Goal: Information Seeking & Learning: Find specific page/section

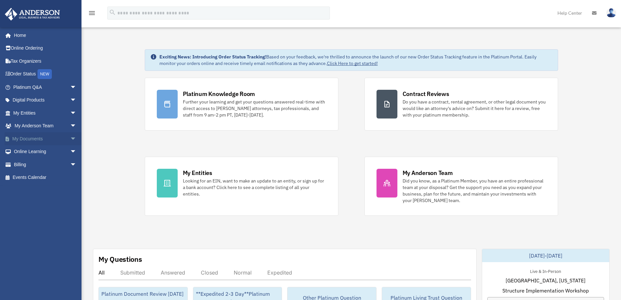
click at [70, 140] on span "arrow_drop_down" at bounding box center [76, 138] width 13 height 13
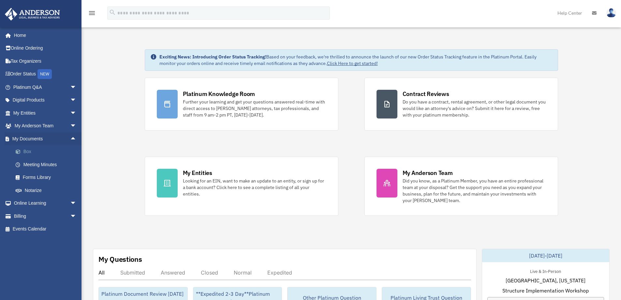
click at [28, 154] on link "Box" at bounding box center [47, 151] width 77 height 13
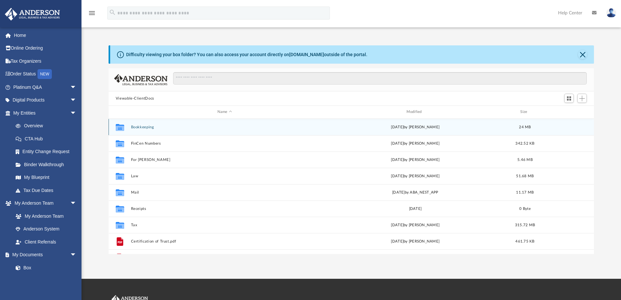
scroll to position [143, 480]
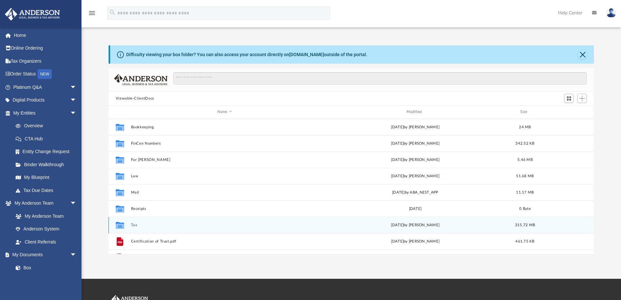
click at [158, 225] on button "Tax" at bounding box center [225, 225] width 188 height 4
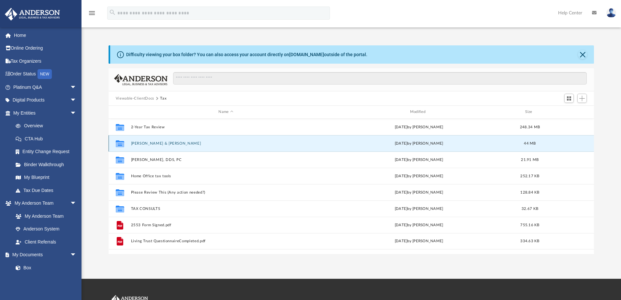
click at [150, 145] on button "Carney, Christopher & Sarah" at bounding box center [226, 143] width 190 height 4
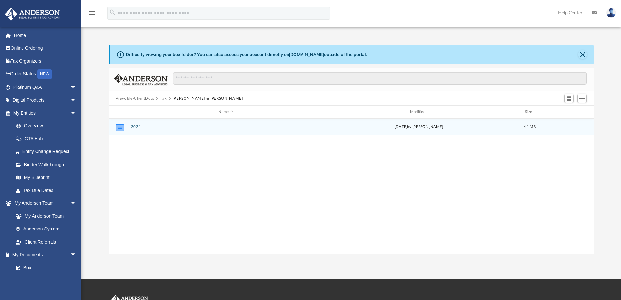
click at [134, 127] on button "2024" at bounding box center [226, 127] width 190 height 4
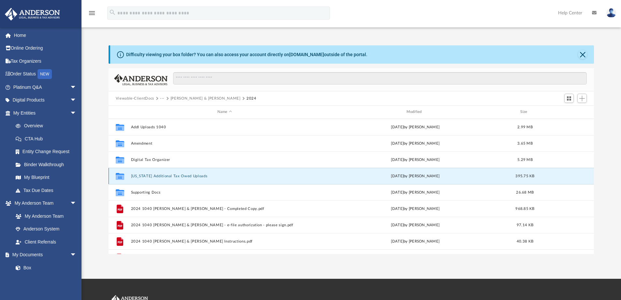
click at [187, 177] on button "[US_STATE] Additional Tax Owed Uploads" at bounding box center [225, 176] width 188 height 4
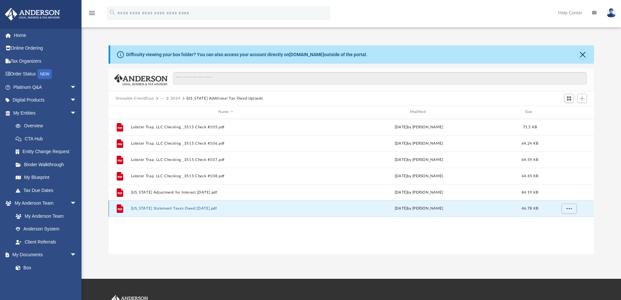
click at [186, 208] on button "Oregon Statement Taxes Owed Sept 2025.pdf" at bounding box center [226, 208] width 190 height 4
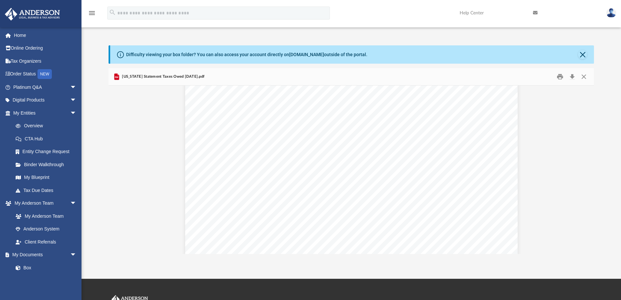
scroll to position [0, 0]
click at [583, 76] on button "Close" at bounding box center [584, 77] width 12 height 10
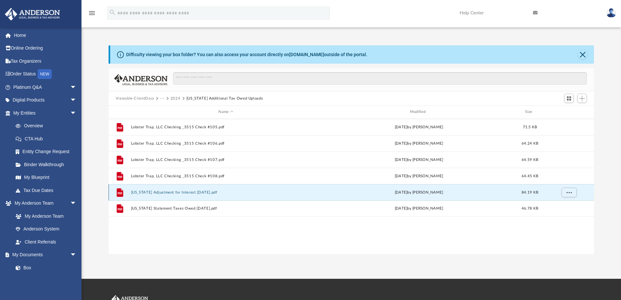
click at [192, 192] on button "Oregon Adjustment for Interest Sept 2025.pdf" at bounding box center [226, 192] width 190 height 4
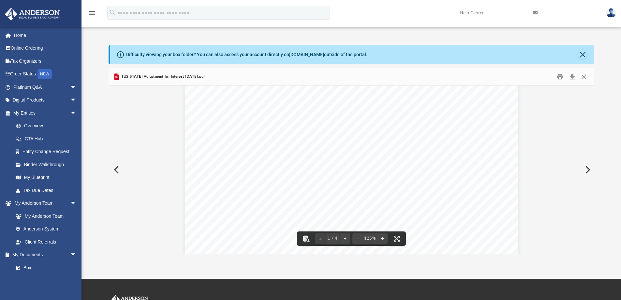
scroll to position [158, 0]
drag, startPoint x: 587, startPoint y: 110, endPoint x: 594, endPoint y: 111, distance: 6.3
click at [590, 123] on div "Document Viewer" at bounding box center [352, 169] width 486 height 168
click at [584, 78] on button "Close" at bounding box center [584, 77] width 12 height 10
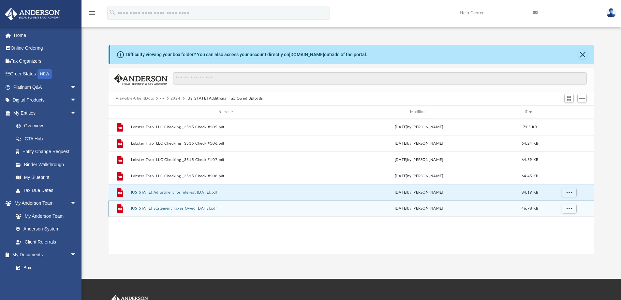
click at [302, 208] on button "Oregon Statement Taxes Owed Sept 2025.pdf" at bounding box center [226, 208] width 190 height 4
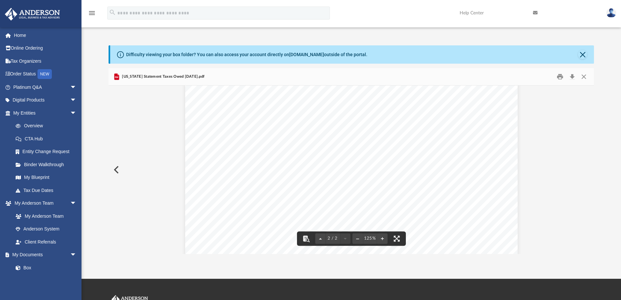
scroll to position [581, 0]
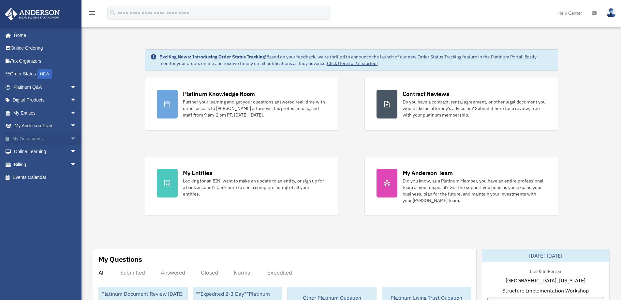
click at [43, 138] on link "My Documents arrow_drop_down" at bounding box center [46, 138] width 82 height 13
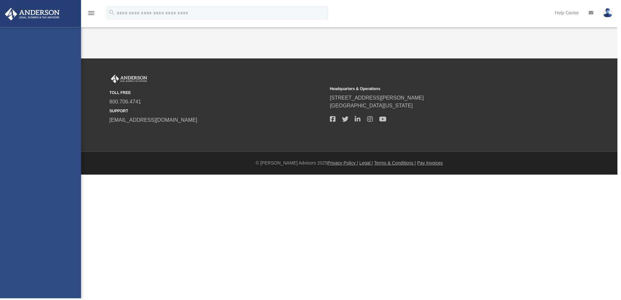
drag, startPoint x: 0, startPoint y: 0, endPoint x: 68, endPoint y: 137, distance: 152.9
click at [68, 137] on div "[EMAIL_ADDRESS][DOMAIN_NAME] Sign Out [EMAIL_ADDRESS][DOMAIN_NAME] Home Online …" at bounding box center [40, 177] width 81 height 300
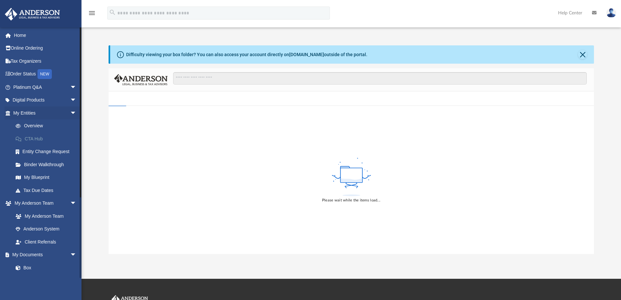
click at [68, 137] on link "CTA Hub" at bounding box center [47, 138] width 77 height 13
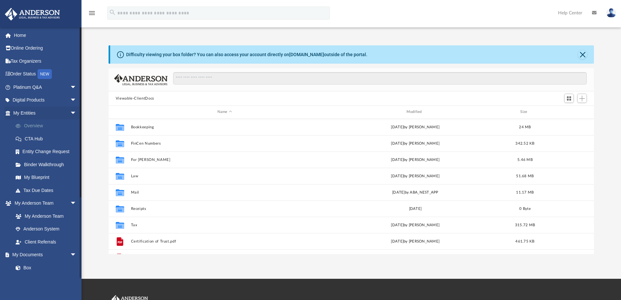
scroll to position [143, 480]
click at [32, 266] on link "Box" at bounding box center [47, 267] width 77 height 13
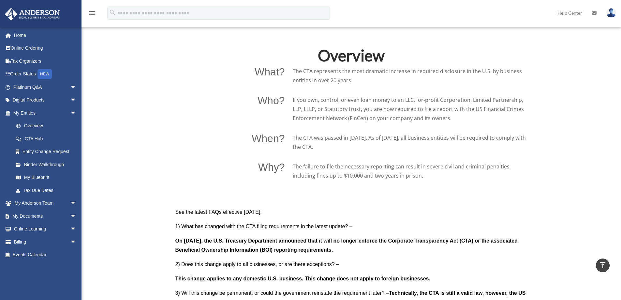
scroll to position [424, 0]
click at [70, 203] on span "arrow_drop_down" at bounding box center [76, 203] width 13 height 13
click at [70, 253] on span "arrow_drop_down" at bounding box center [76, 254] width 13 height 13
click at [34, 264] on link "Box" at bounding box center [47, 267] width 77 height 13
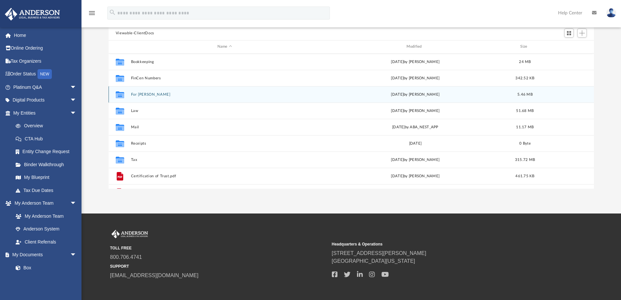
scroll to position [143, 480]
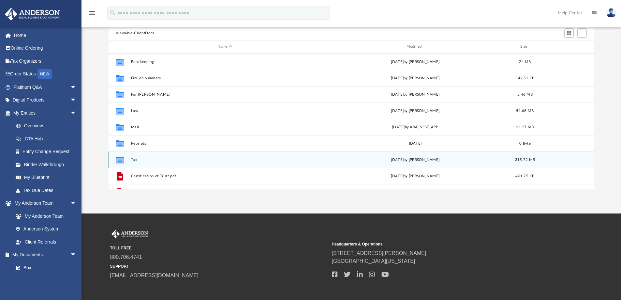
click at [141, 163] on div "Collaborated Folder Tax [DATE] by [PERSON_NAME] 315.72 MB" at bounding box center [352, 159] width 486 height 16
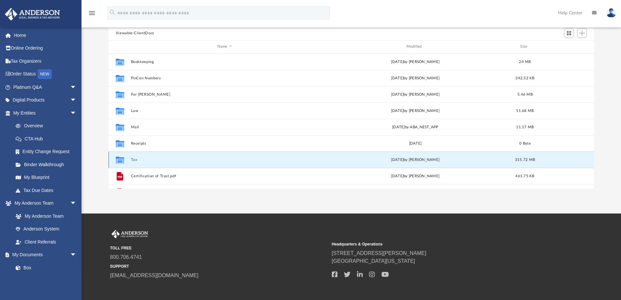
click at [133, 161] on button "Tax" at bounding box center [225, 159] width 188 height 4
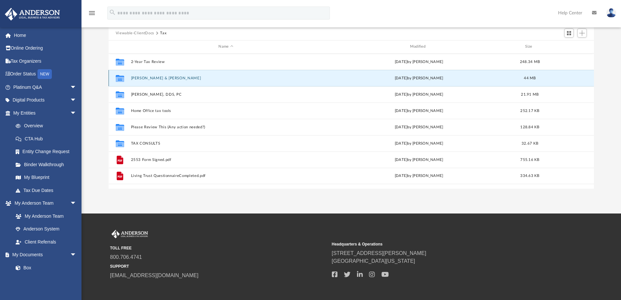
click at [165, 76] on button "[PERSON_NAME] & [PERSON_NAME]" at bounding box center [226, 78] width 190 height 4
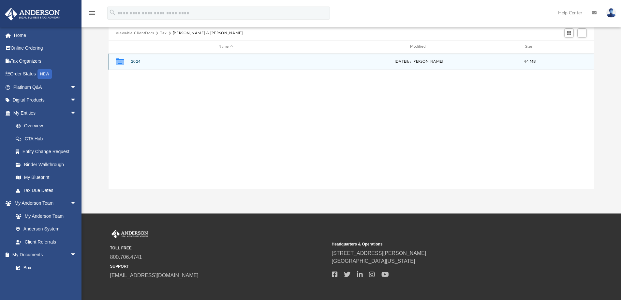
click at [132, 62] on button "2024" at bounding box center [226, 61] width 190 height 4
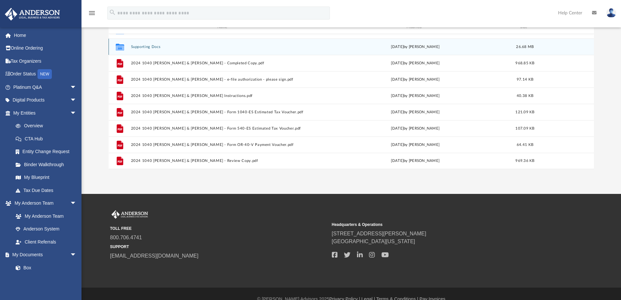
scroll to position [95, 0]
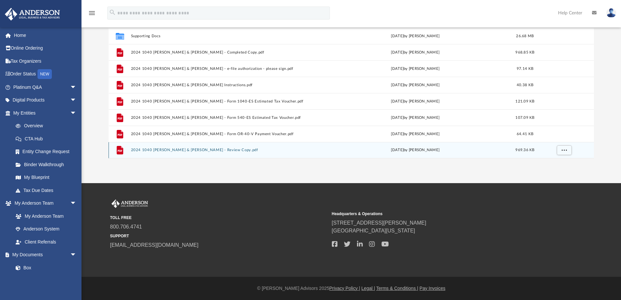
click at [192, 150] on button "2024 1040 [PERSON_NAME] & [PERSON_NAME] - Review Copy.pdf" at bounding box center [225, 150] width 188 height 4
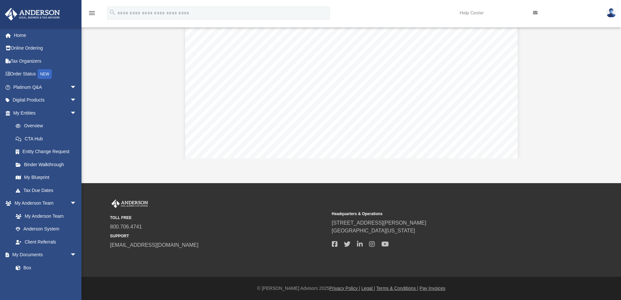
scroll to position [0, 0]
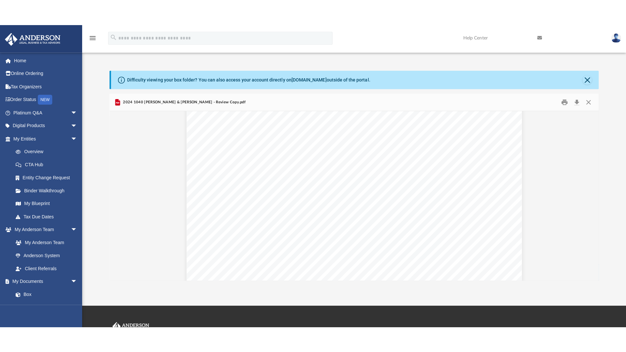
scroll to position [27662, 0]
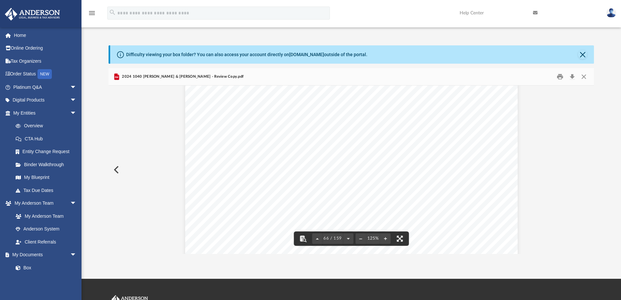
click at [400, 238] on button "File preview" at bounding box center [399, 238] width 14 height 14
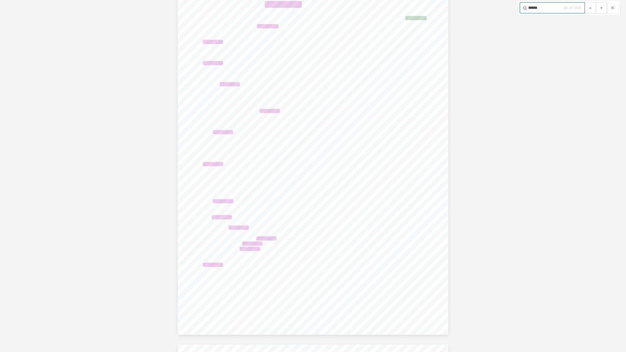
scroll to position [48367, 0]
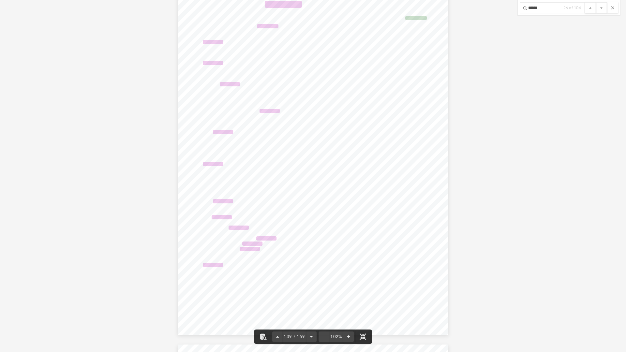
click at [590, 8] on button "File preview" at bounding box center [590, 7] width 11 height 11
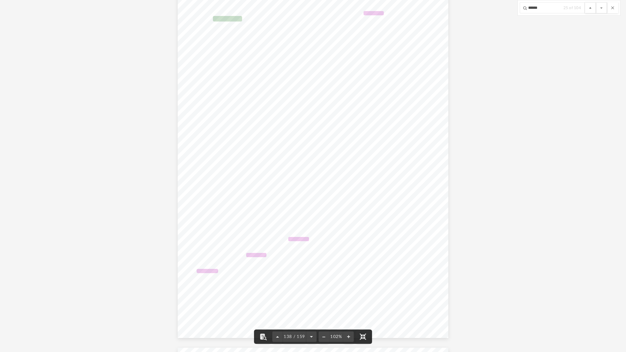
click at [590, 7] on button "File preview" at bounding box center [590, 7] width 11 height 11
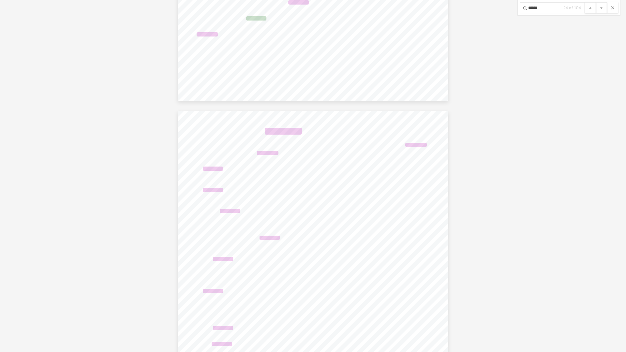
click at [590, 7] on button "File preview" at bounding box center [590, 7] width 11 height 11
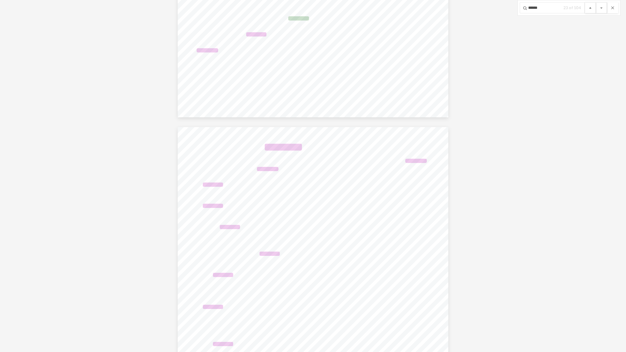
click at [590, 7] on button "File preview" at bounding box center [590, 7] width 11 height 11
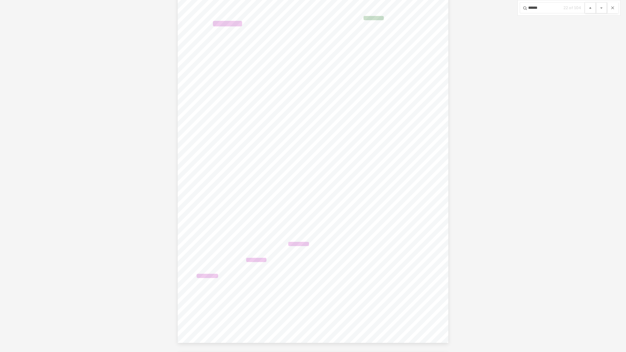
click at [590, 7] on button "File preview" at bounding box center [590, 7] width 11 height 11
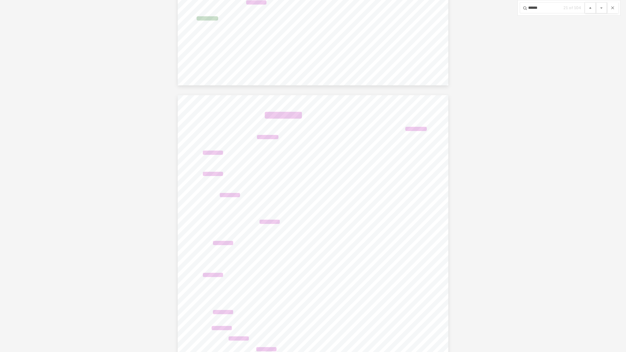
click at [590, 7] on button "File preview" at bounding box center [590, 7] width 11 height 11
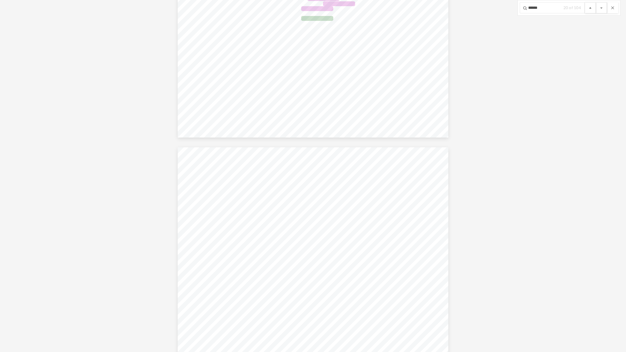
click at [590, 7] on button "File preview" at bounding box center [590, 7] width 11 height 11
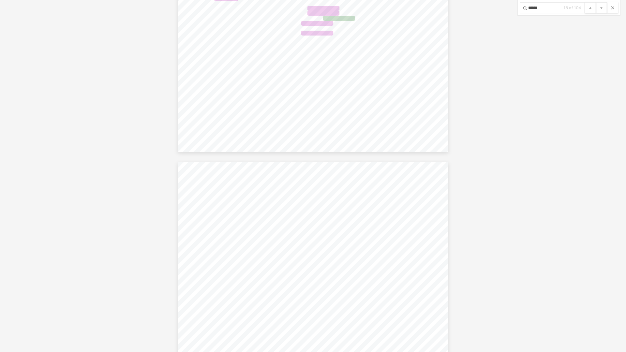
click at [590, 7] on button "File preview" at bounding box center [590, 7] width 11 height 11
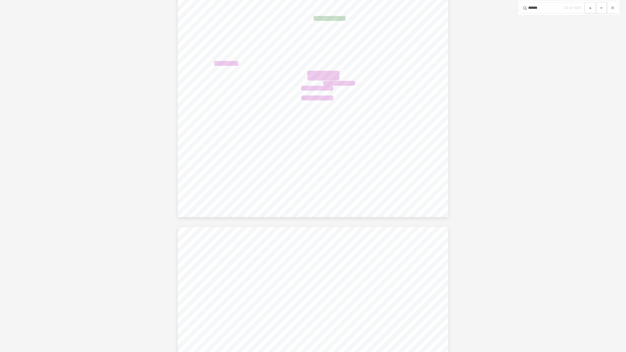
click at [590, 7] on button "File preview" at bounding box center [590, 7] width 11 height 11
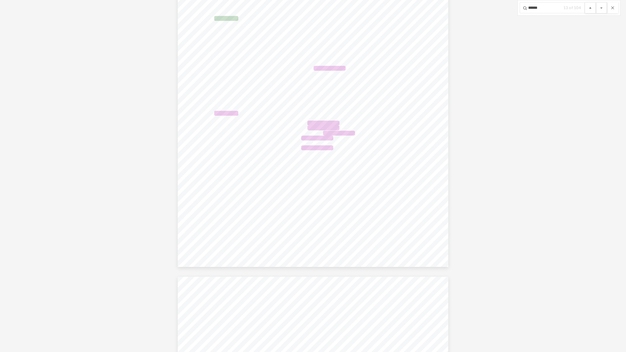
click at [590, 7] on button "File preview" at bounding box center [590, 7] width 11 height 11
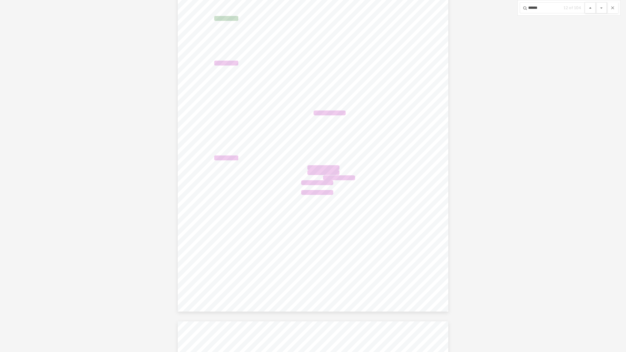
click at [590, 7] on button "File preview" at bounding box center [590, 7] width 11 height 11
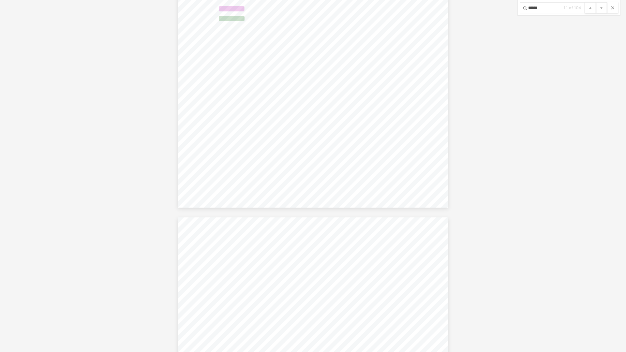
click at [590, 7] on button "File preview" at bounding box center [590, 7] width 11 height 11
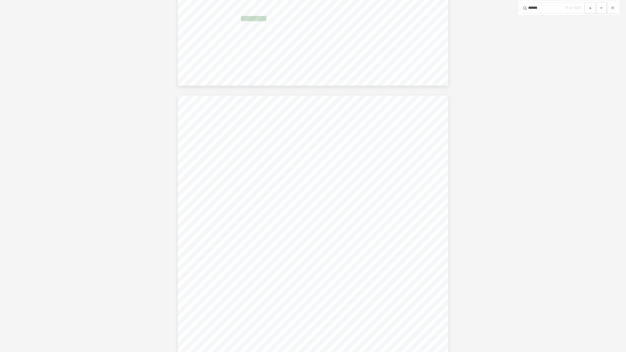
click at [590, 7] on button "File preview" at bounding box center [590, 7] width 11 height 11
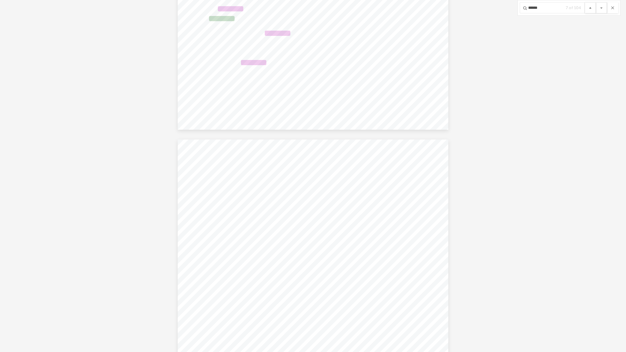
click at [590, 7] on button "File preview" at bounding box center [590, 7] width 11 height 11
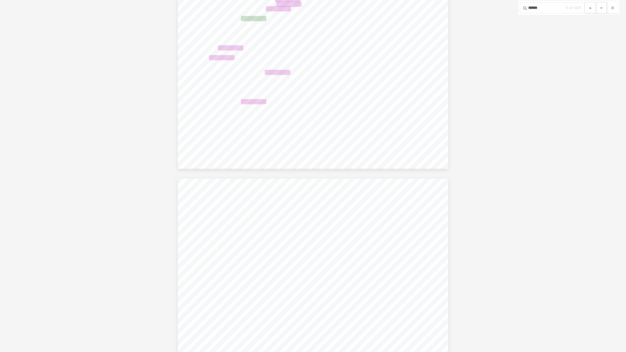
click at [590, 7] on button "File preview" at bounding box center [590, 7] width 11 height 11
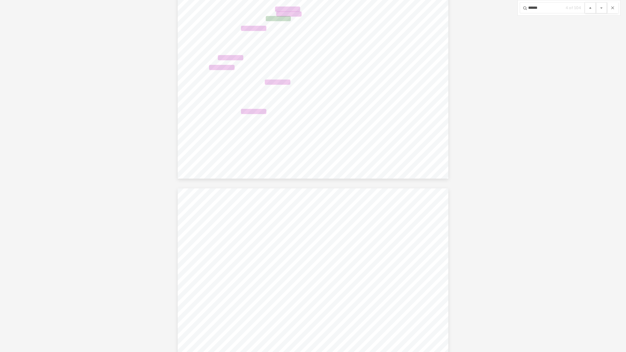
click at [590, 7] on button "File preview" at bounding box center [590, 7] width 11 height 11
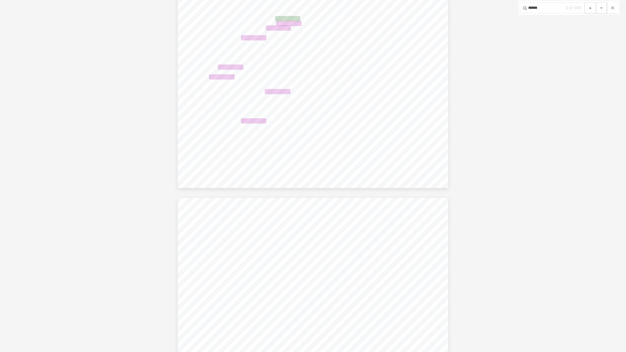
click at [590, 7] on button "File preview" at bounding box center [590, 7] width 11 height 11
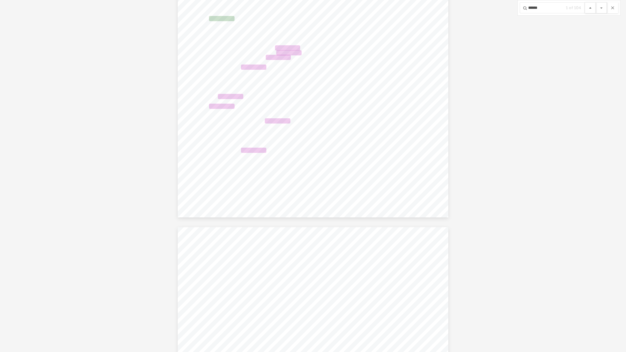
click at [590, 7] on button "File preview" at bounding box center [590, 7] width 11 height 11
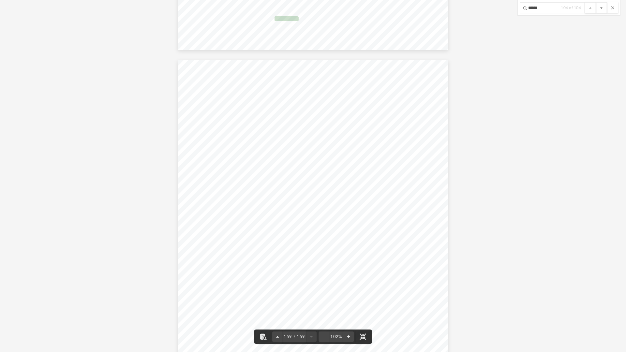
click at [601, 6] on button "File preview" at bounding box center [601, 7] width 11 height 11
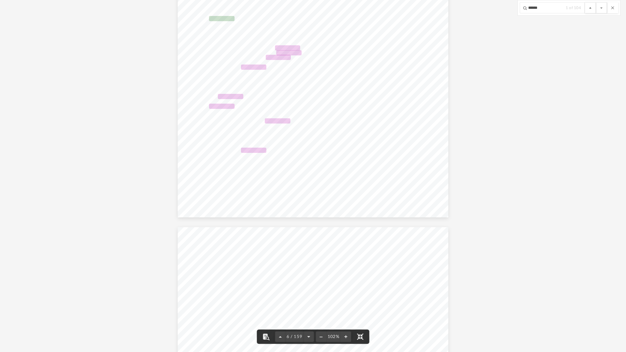
click at [590, 7] on button "File preview" at bounding box center [590, 7] width 11 height 11
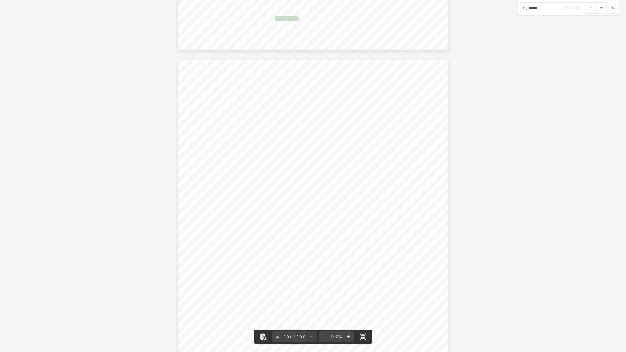
click at [590, 7] on button "File preview" at bounding box center [590, 7] width 11 height 11
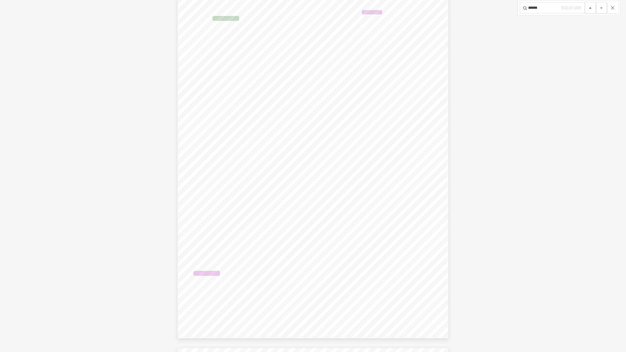
click at [590, 7] on button "File preview" at bounding box center [590, 7] width 11 height 11
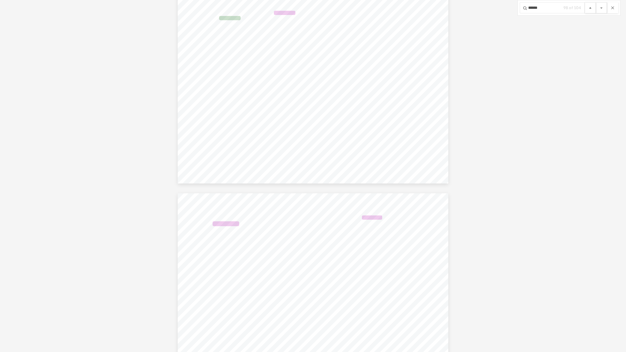
click at [590, 7] on button "File preview" at bounding box center [590, 7] width 11 height 11
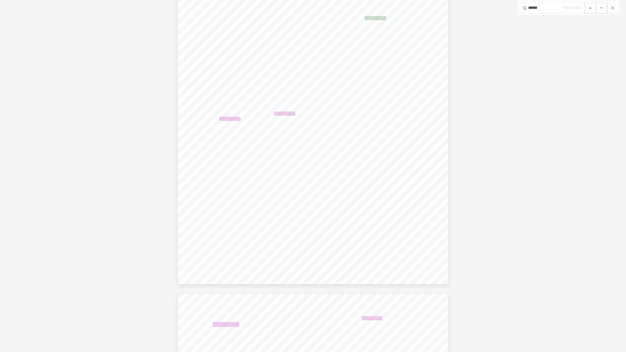
click at [590, 7] on button "File preview" at bounding box center [590, 7] width 11 height 11
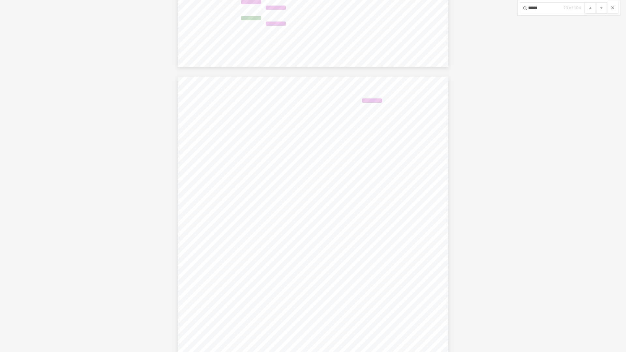
click at [590, 7] on button "File preview" at bounding box center [590, 7] width 11 height 11
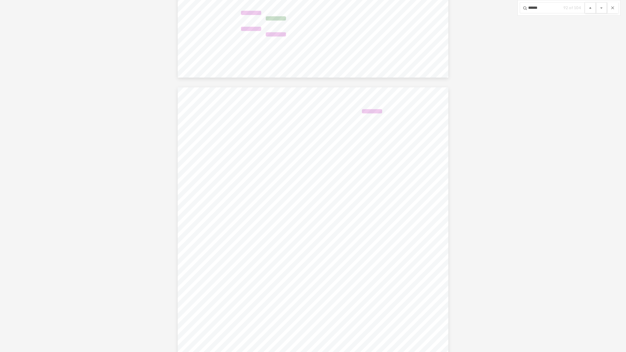
click at [590, 7] on button "File preview" at bounding box center [590, 7] width 11 height 11
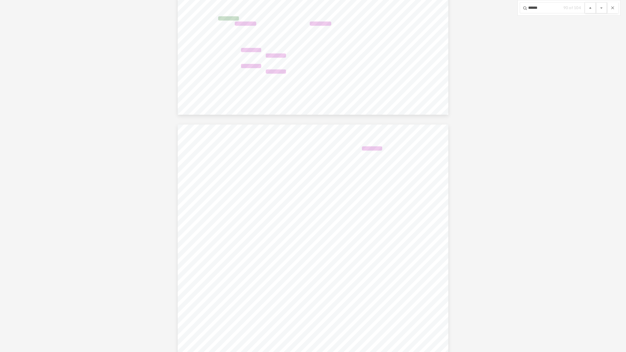
click at [590, 7] on button "File preview" at bounding box center [590, 7] width 11 height 11
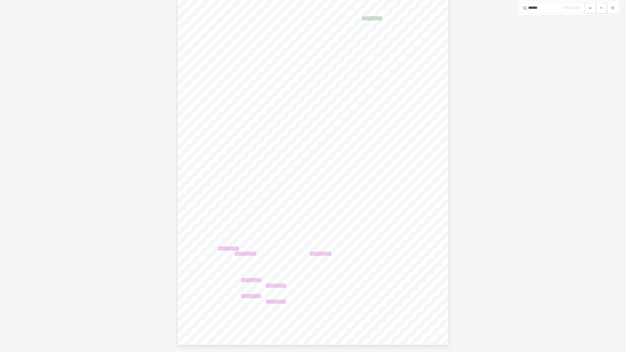
click at [590, 7] on button "File preview" at bounding box center [590, 7] width 11 height 11
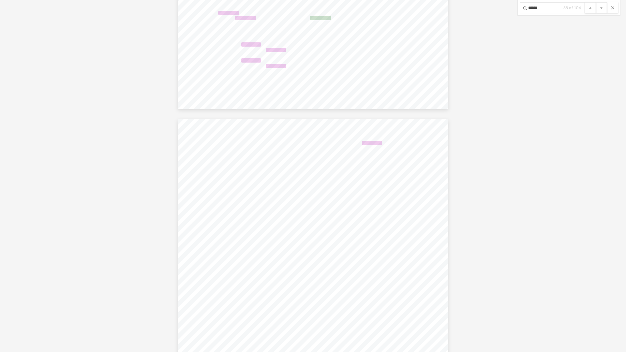
click at [590, 7] on button "File preview" at bounding box center [590, 7] width 11 height 11
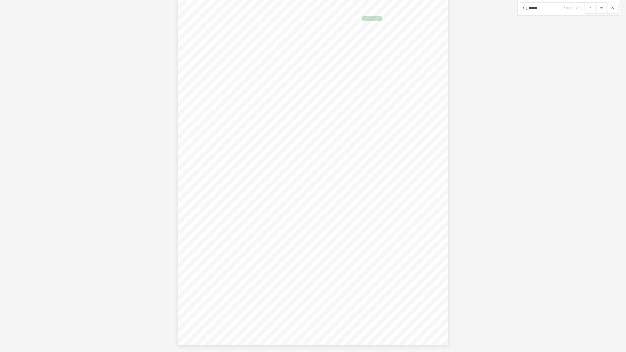
click at [590, 7] on button "File preview" at bounding box center [590, 7] width 11 height 11
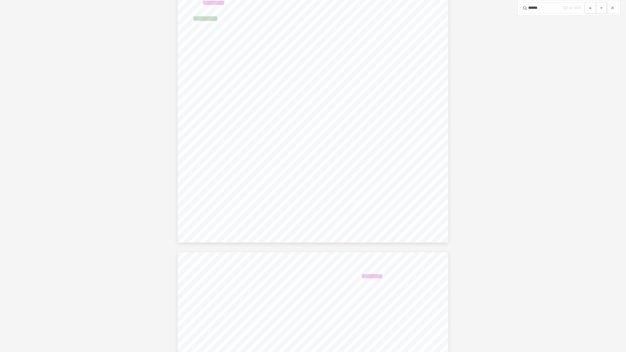
click at [590, 7] on button "File preview" at bounding box center [590, 7] width 11 height 11
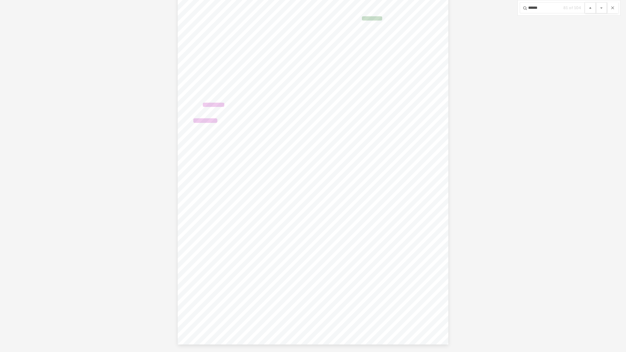
click at [590, 7] on button "File preview" at bounding box center [590, 7] width 11 height 11
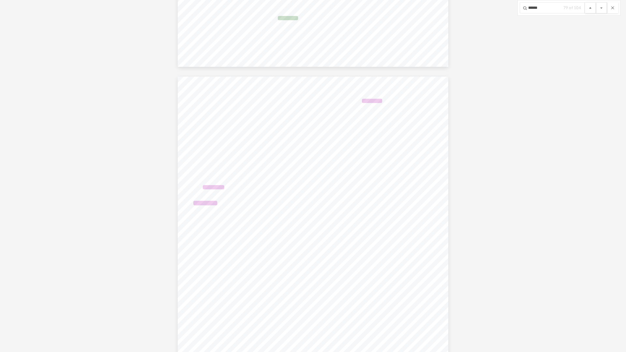
click at [590, 7] on button "File preview" at bounding box center [590, 7] width 11 height 11
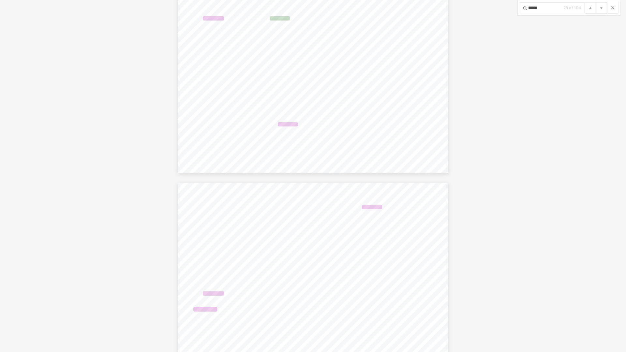
click at [590, 7] on button "File preview" at bounding box center [590, 7] width 11 height 11
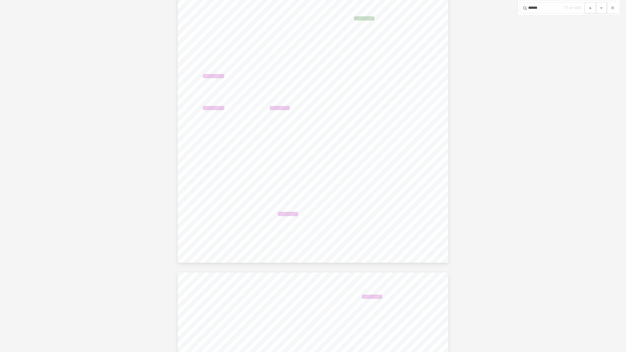
click at [590, 7] on button "File preview" at bounding box center [590, 7] width 11 height 11
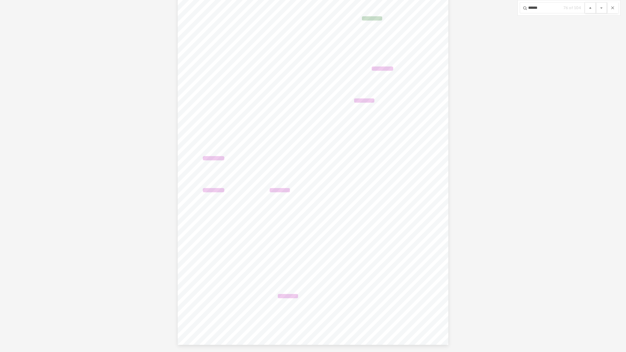
click at [590, 7] on button "File preview" at bounding box center [590, 7] width 11 height 11
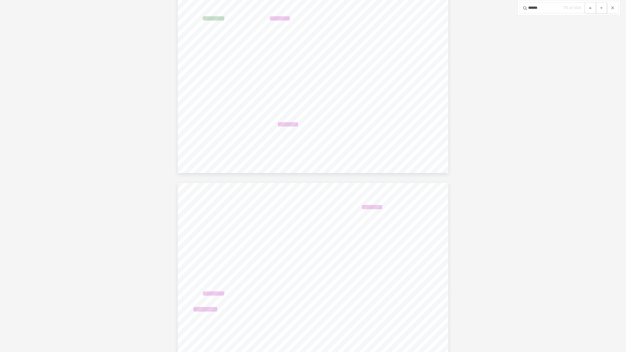
click at [590, 7] on button "File preview" at bounding box center [590, 7] width 11 height 11
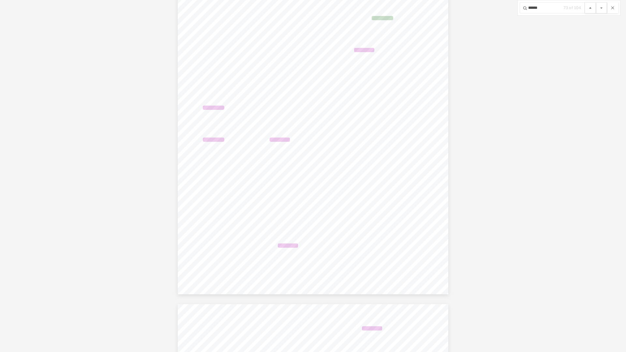
click at [590, 7] on button "File preview" at bounding box center [590, 7] width 11 height 11
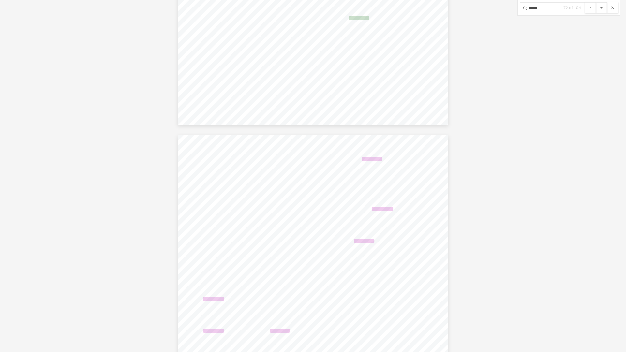
click at [590, 7] on button "File preview" at bounding box center [590, 7] width 11 height 11
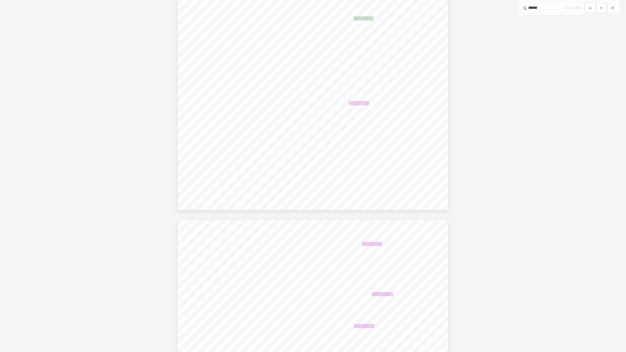
click at [590, 7] on button "File preview" at bounding box center [590, 7] width 11 height 11
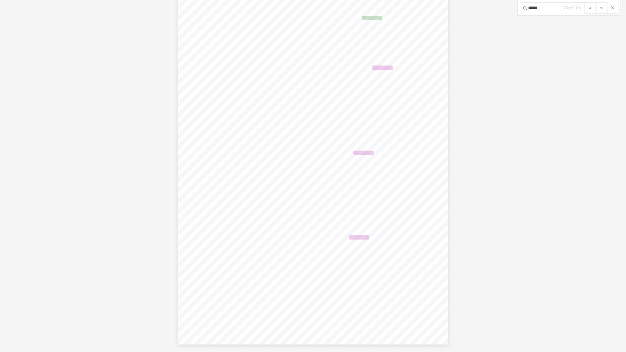
click at [590, 7] on button "File preview" at bounding box center [590, 7] width 11 height 11
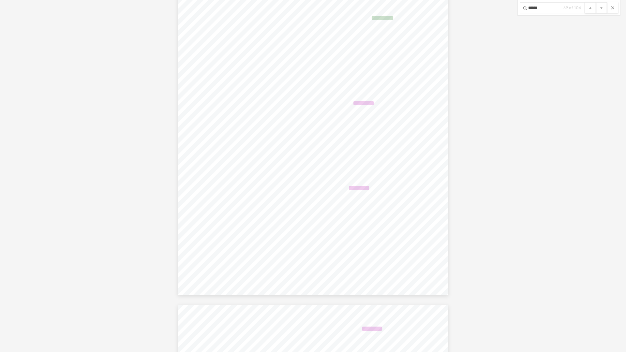
click at [590, 7] on button "File preview" at bounding box center [590, 7] width 11 height 11
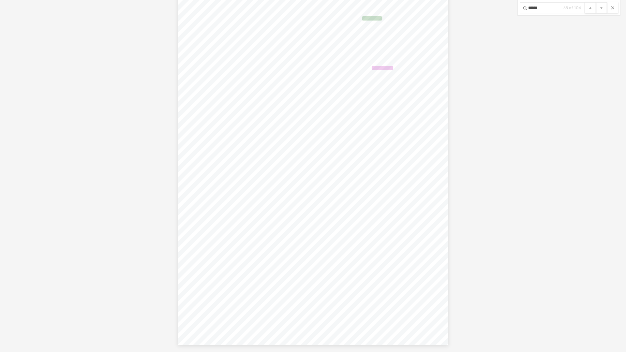
click at [590, 7] on button "File preview" at bounding box center [590, 7] width 11 height 11
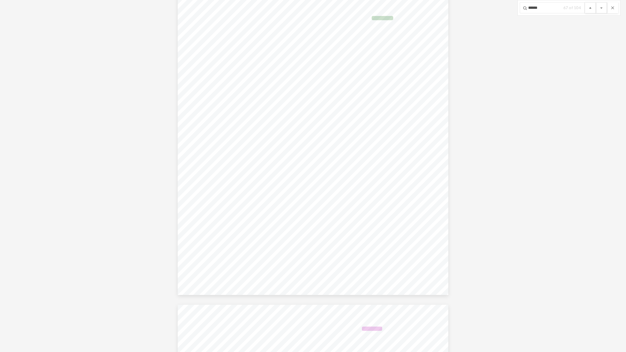
click at [590, 7] on button "File preview" at bounding box center [590, 7] width 11 height 11
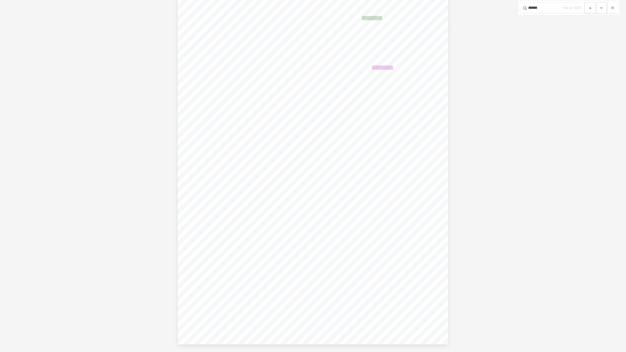
click at [590, 7] on button "File preview" at bounding box center [590, 7] width 11 height 11
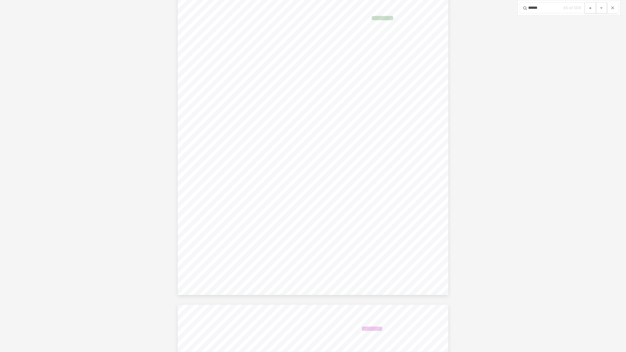
click at [590, 7] on button "File preview" at bounding box center [590, 7] width 11 height 11
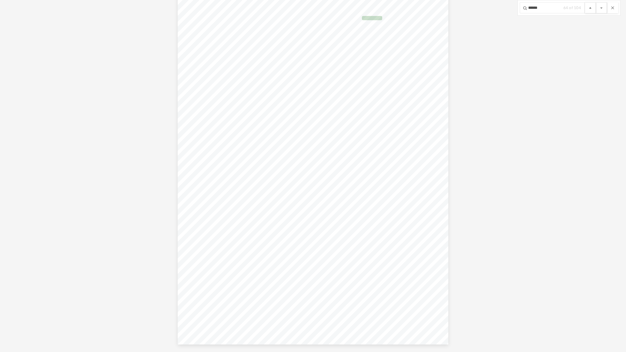
click at [590, 7] on button "File preview" at bounding box center [590, 7] width 11 height 11
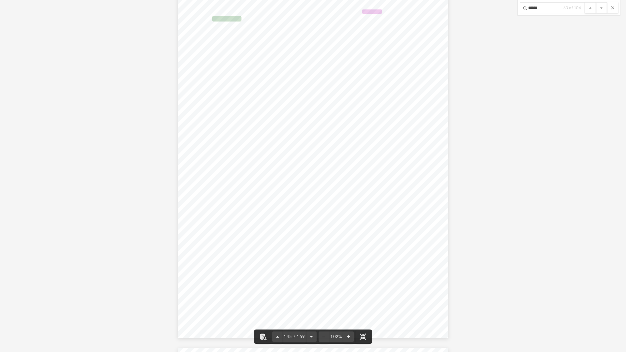
click at [589, 10] on button "File preview" at bounding box center [590, 7] width 11 height 11
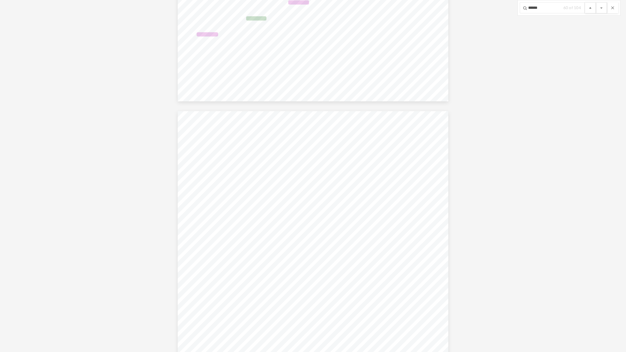
click at [589, 10] on button "File preview" at bounding box center [590, 7] width 11 height 11
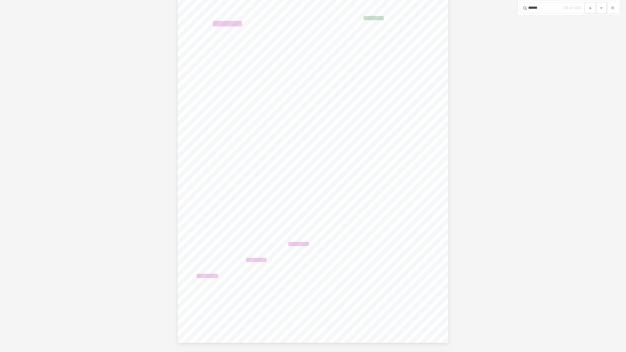
click at [589, 10] on button "File preview" at bounding box center [590, 7] width 11 height 11
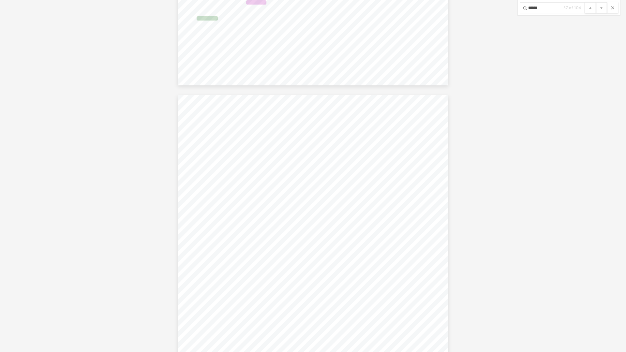
click at [589, 10] on button "File preview" at bounding box center [590, 7] width 11 height 11
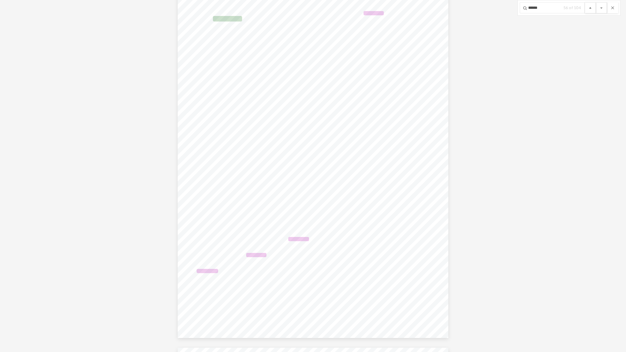
click at [589, 10] on button "File preview" at bounding box center [590, 7] width 11 height 11
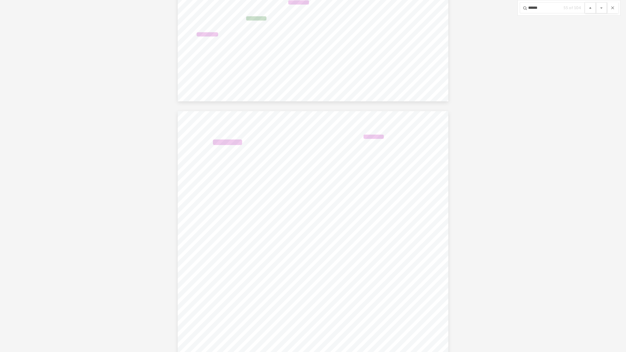
click at [589, 10] on button "File preview" at bounding box center [590, 7] width 11 height 11
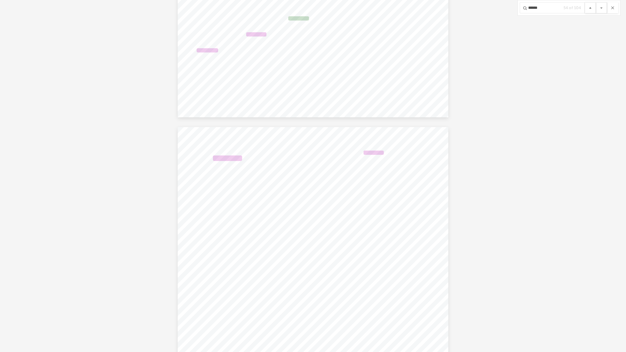
click at [589, 10] on button "File preview" at bounding box center [590, 7] width 11 height 11
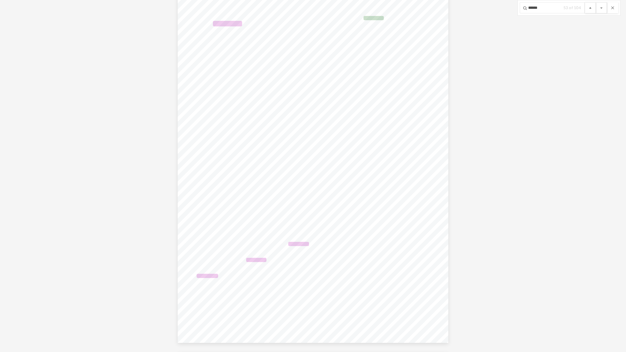
click at [589, 10] on button "File preview" at bounding box center [590, 7] width 11 height 11
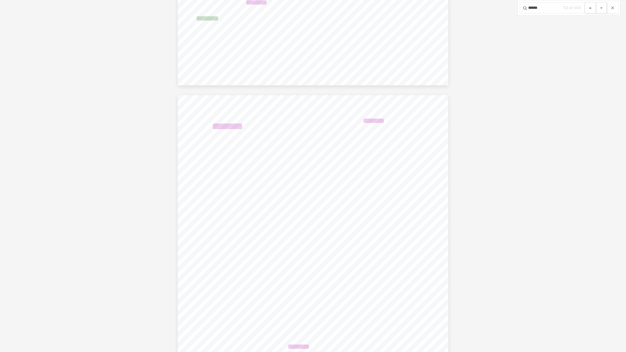
click at [589, 10] on button "File preview" at bounding box center [590, 7] width 11 height 11
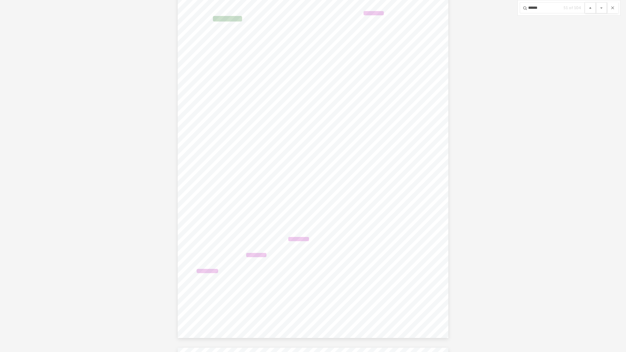
click at [589, 10] on button "File preview" at bounding box center [590, 7] width 11 height 11
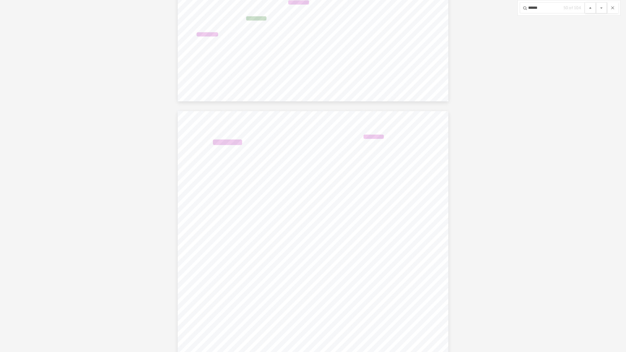
click at [589, 10] on button "File preview" at bounding box center [590, 7] width 11 height 11
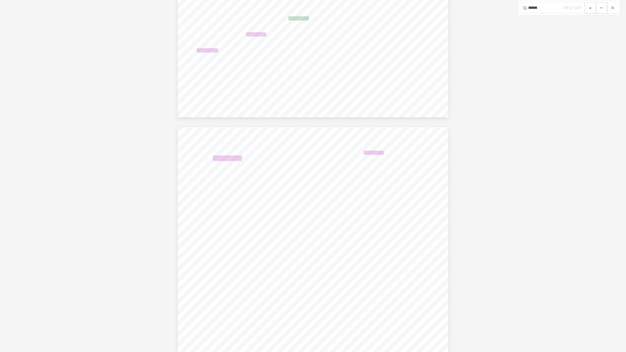
click at [589, 10] on button "File preview" at bounding box center [590, 7] width 11 height 11
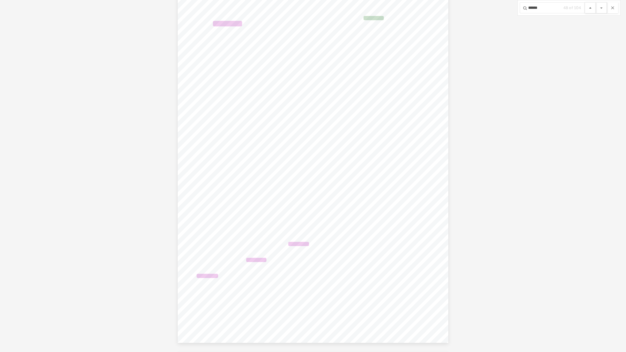
click at [589, 10] on button "File preview" at bounding box center [590, 7] width 11 height 11
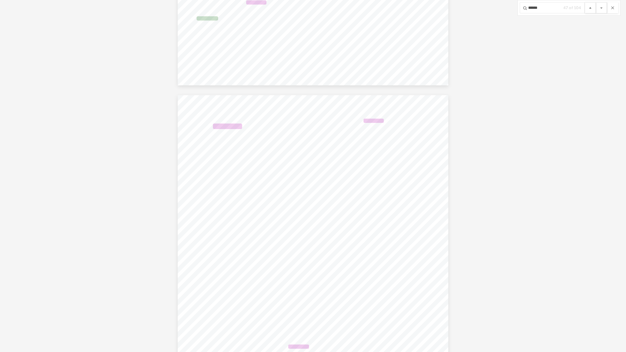
click at [589, 10] on button "File preview" at bounding box center [590, 7] width 11 height 11
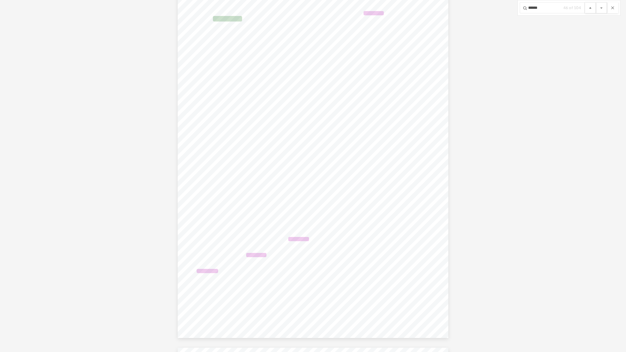
click at [589, 10] on button "File preview" at bounding box center [590, 7] width 11 height 11
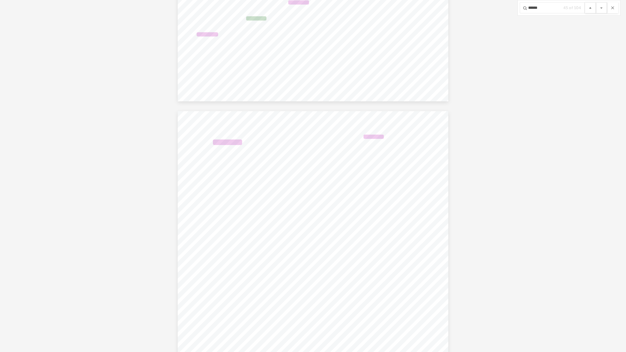
click at [589, 10] on button "File preview" at bounding box center [590, 7] width 11 height 11
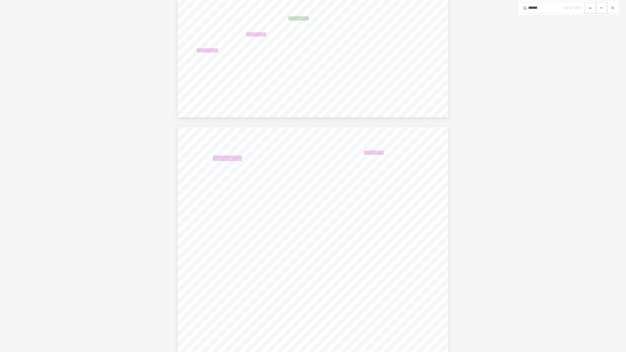
click at [589, 10] on button "File preview" at bounding box center [590, 7] width 11 height 11
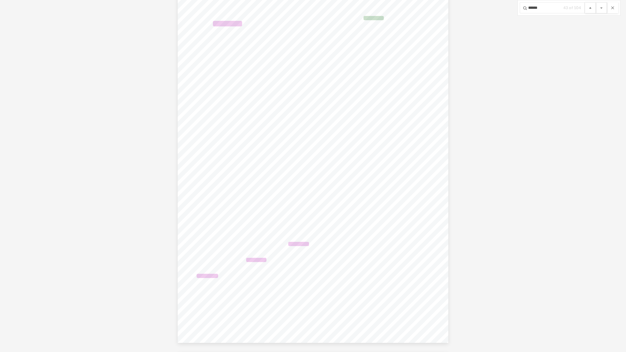
click at [589, 10] on button "File preview" at bounding box center [590, 7] width 11 height 11
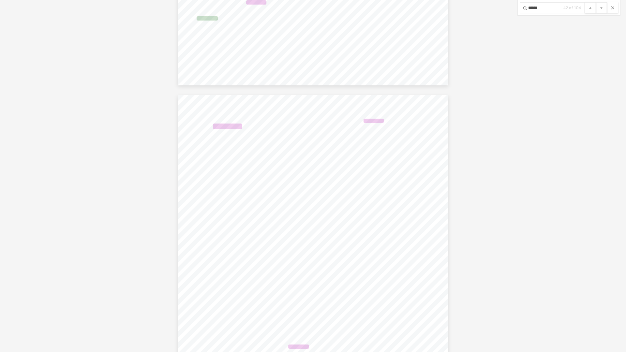
click at [589, 10] on button "File preview" at bounding box center [590, 7] width 11 height 11
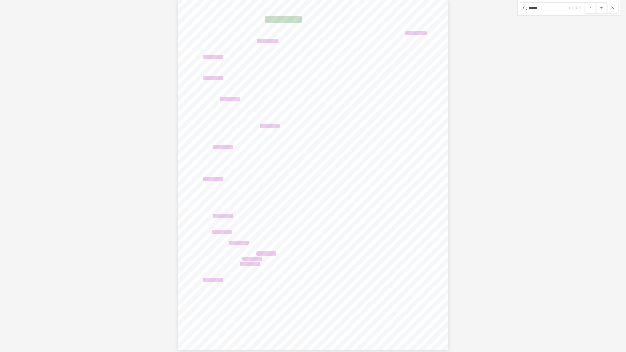
click at [589, 10] on button "File preview" at bounding box center [590, 7] width 11 height 11
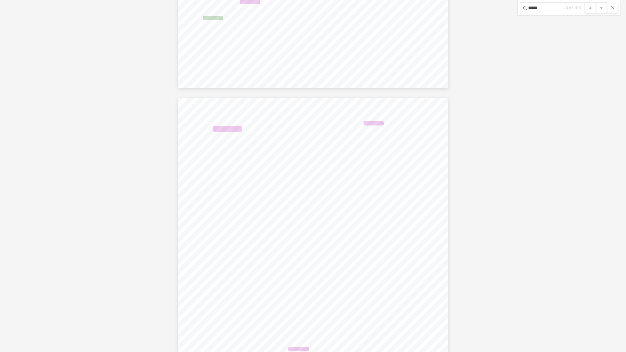
click at [589, 10] on button "File preview" at bounding box center [590, 7] width 11 height 11
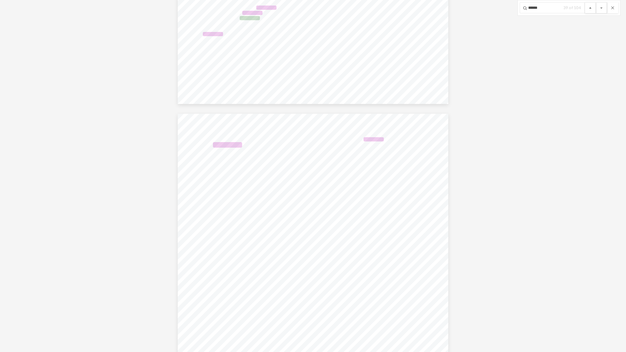
click at [589, 10] on button "File preview" at bounding box center [590, 7] width 11 height 11
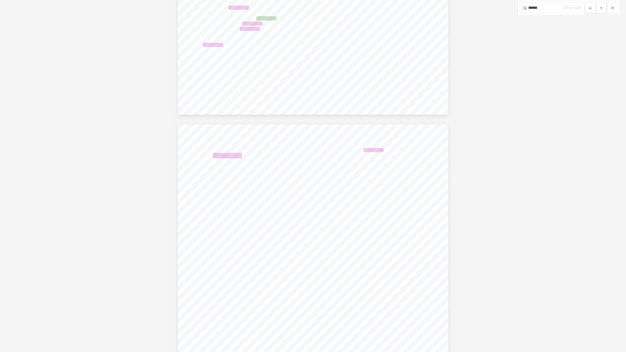
click at [589, 10] on button "File preview" at bounding box center [590, 7] width 11 height 11
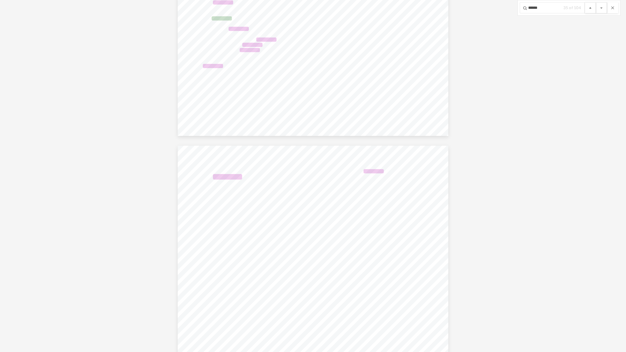
click at [589, 10] on button "File preview" at bounding box center [590, 7] width 11 height 11
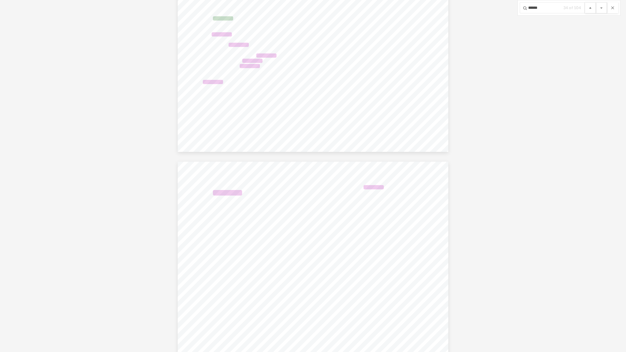
click at [589, 10] on button "File preview" at bounding box center [590, 7] width 11 height 11
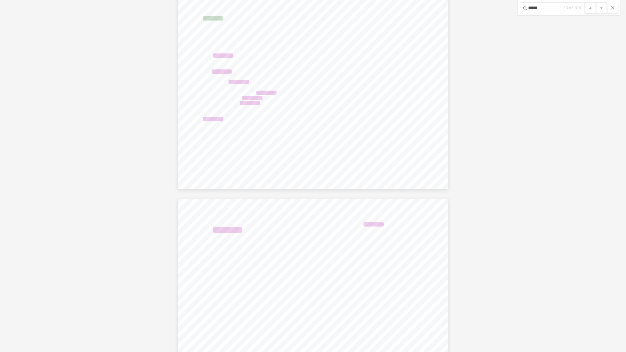
click at [589, 10] on button "File preview" at bounding box center [590, 7] width 11 height 11
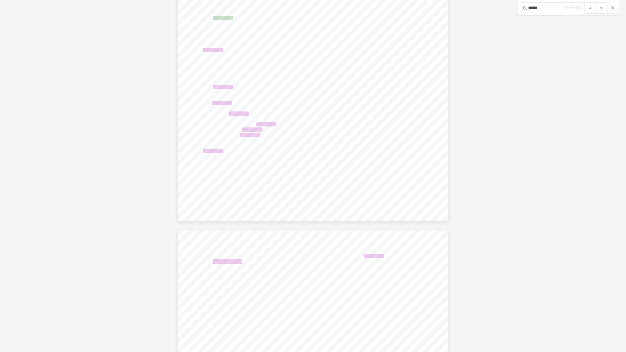
click at [589, 10] on button "File preview" at bounding box center [590, 7] width 11 height 11
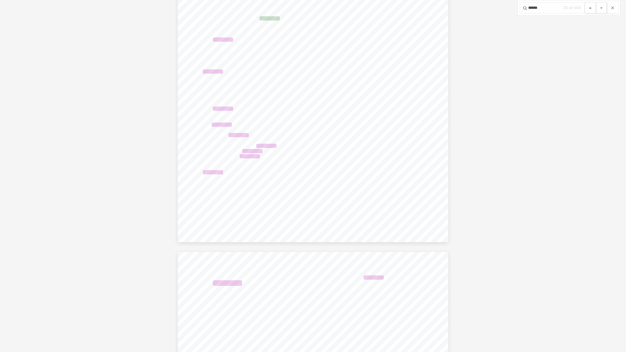
click at [589, 10] on button "File preview" at bounding box center [590, 7] width 11 height 11
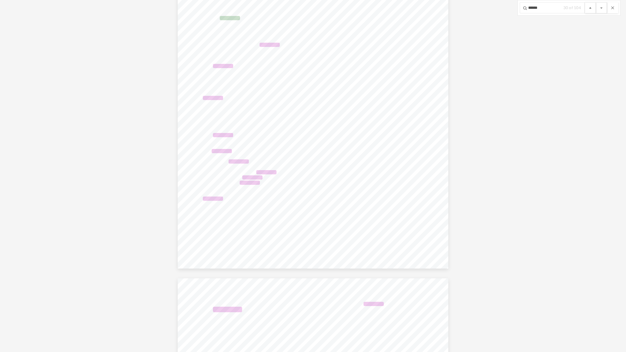
click at [589, 10] on button "File preview" at bounding box center [590, 7] width 11 height 11
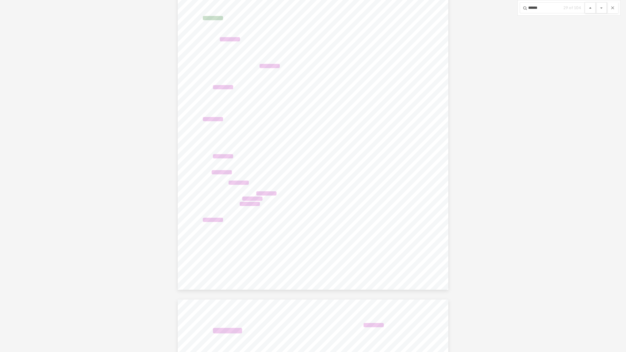
click at [589, 10] on button "File preview" at bounding box center [590, 7] width 11 height 11
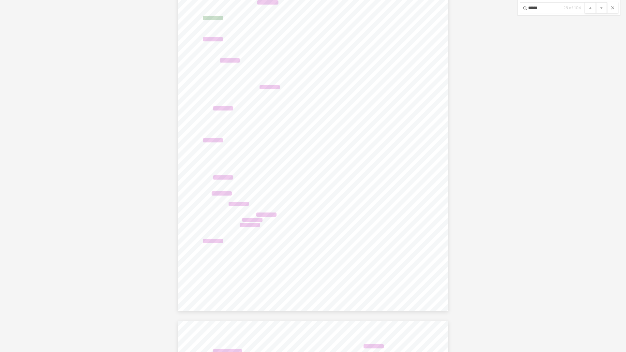
click at [589, 10] on button "File preview" at bounding box center [590, 7] width 11 height 11
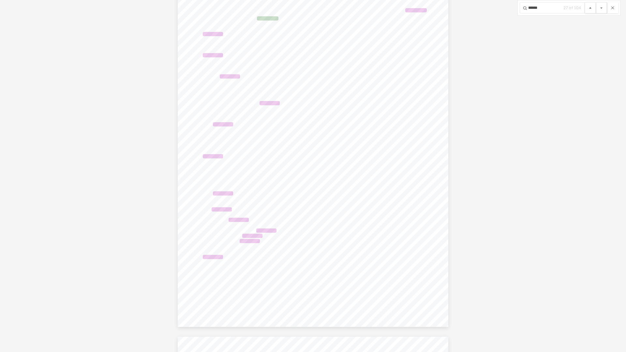
click at [589, 10] on button "File preview" at bounding box center [590, 7] width 11 height 11
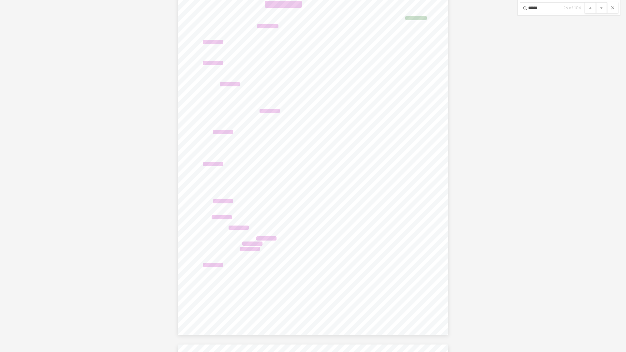
click at [589, 10] on button "File preview" at bounding box center [590, 7] width 11 height 11
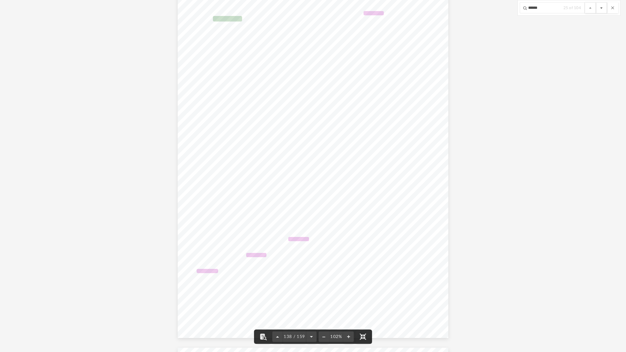
click at [599, 8] on button "File preview" at bounding box center [601, 7] width 11 height 11
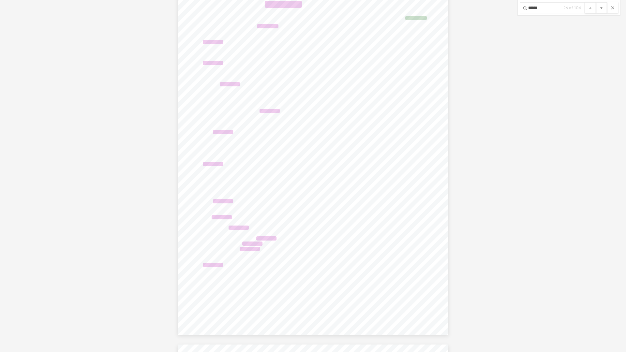
click at [599, 8] on button "File preview" at bounding box center [601, 7] width 11 height 11
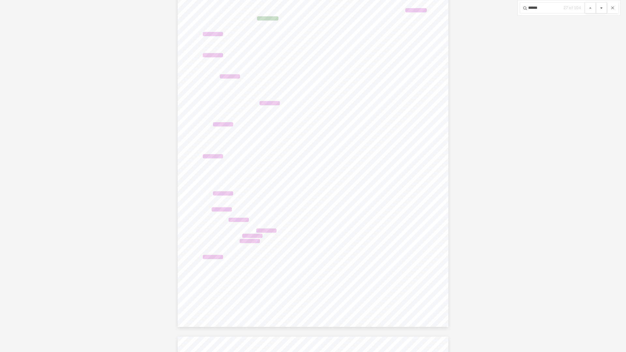
click at [599, 8] on button "File preview" at bounding box center [601, 7] width 11 height 11
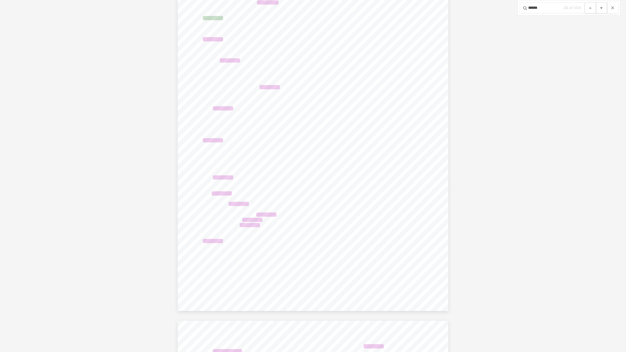
click at [599, 8] on button "File preview" at bounding box center [601, 7] width 11 height 11
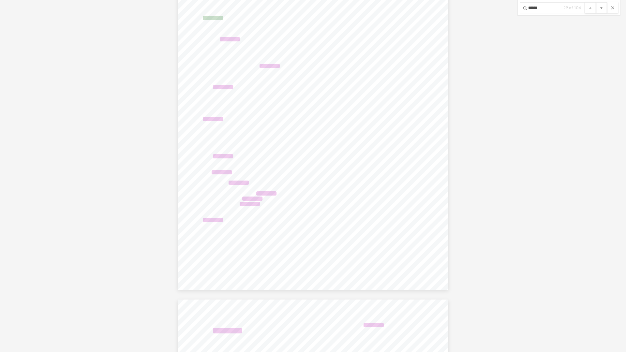
click at [599, 8] on button "File preview" at bounding box center [601, 7] width 11 height 11
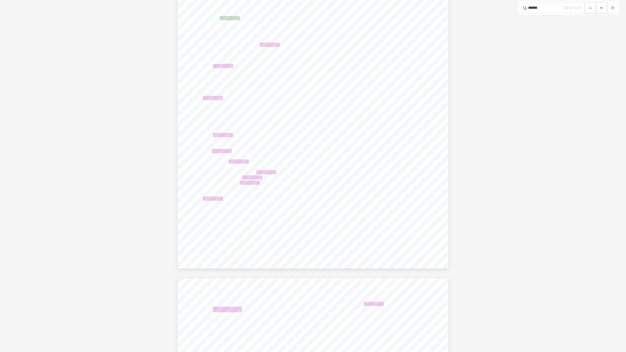
click at [599, 8] on button "File preview" at bounding box center [601, 7] width 11 height 11
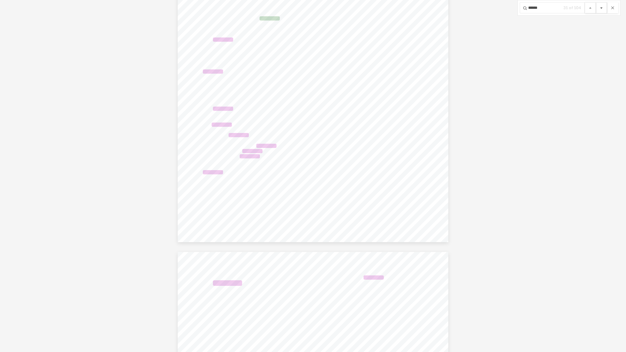
click at [599, 8] on button "File preview" at bounding box center [601, 7] width 11 height 11
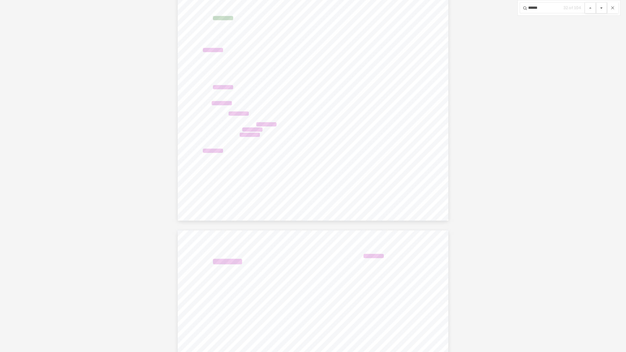
click at [599, 8] on button "File preview" at bounding box center [601, 7] width 11 height 11
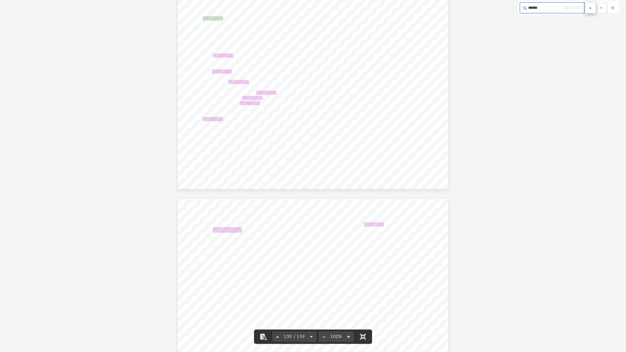
click at [587, 7] on div "****** 33 of 104" at bounding box center [568, 8] width 103 height 16
click at [588, 7] on button "File preview" at bounding box center [590, 7] width 11 height 11
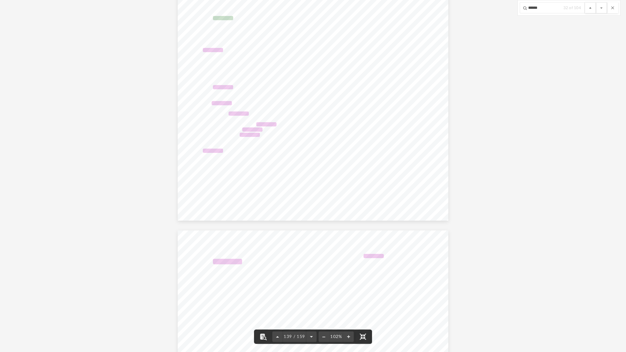
click at [588, 7] on button "File preview" at bounding box center [590, 7] width 11 height 11
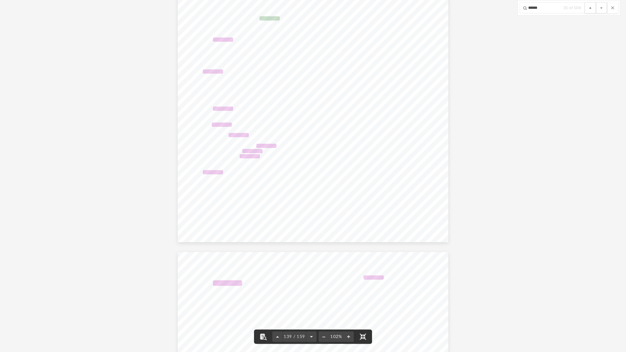
click at [588, 7] on button "File preview" at bounding box center [590, 7] width 11 height 11
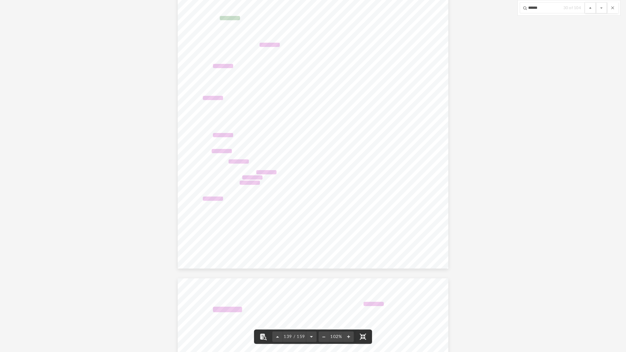
click at [588, 7] on button "File preview" at bounding box center [590, 7] width 11 height 11
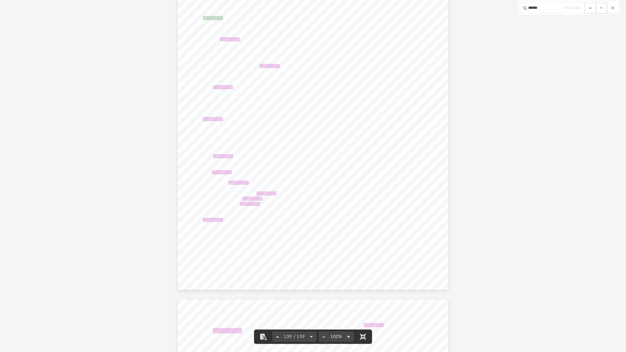
click at [588, 7] on button "File preview" at bounding box center [590, 7] width 11 height 11
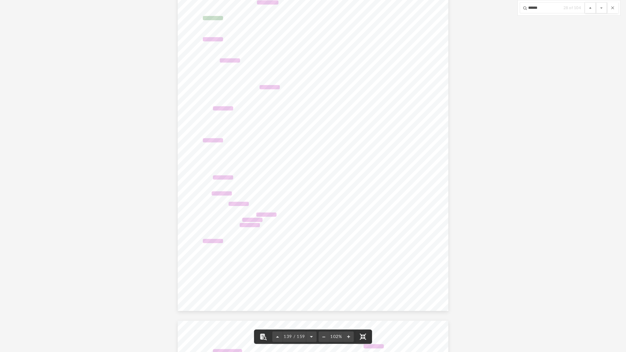
click at [588, 7] on button "File preview" at bounding box center [590, 7] width 11 height 11
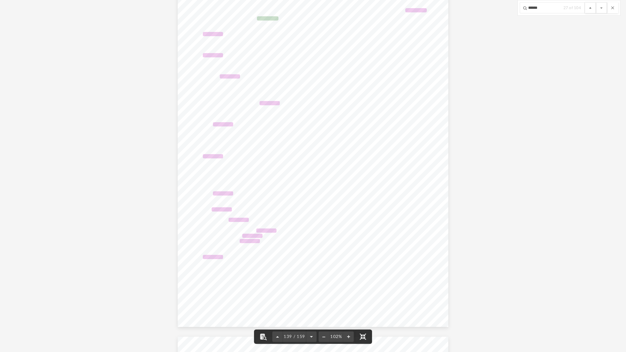
click at [588, 7] on button "File preview" at bounding box center [590, 7] width 11 height 11
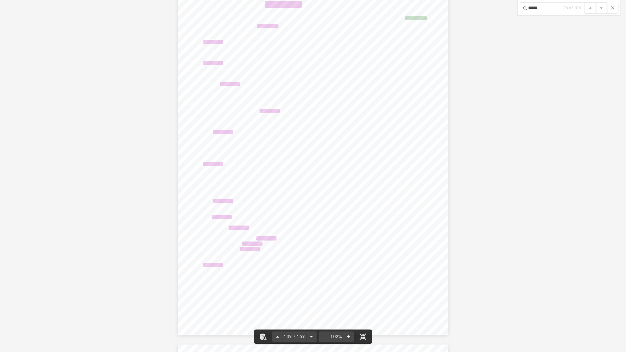
click at [588, 7] on button "File preview" at bounding box center [590, 7] width 11 height 11
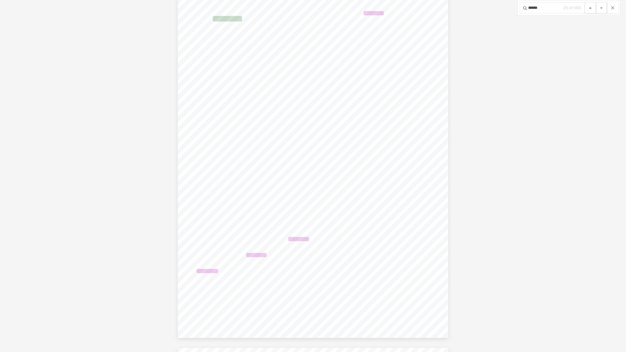
click at [588, 7] on button "File preview" at bounding box center [590, 7] width 11 height 11
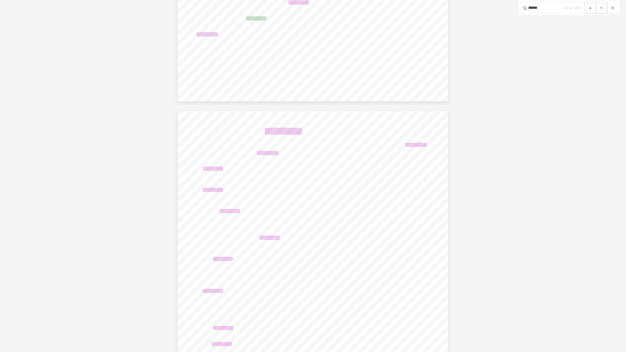
click at [588, 7] on button "File preview" at bounding box center [590, 7] width 11 height 11
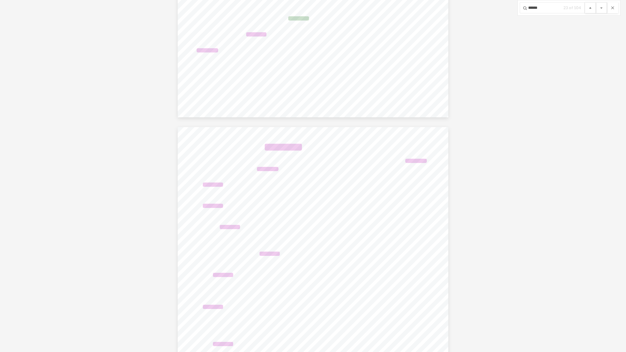
click at [588, 7] on button "File preview" at bounding box center [590, 7] width 11 height 11
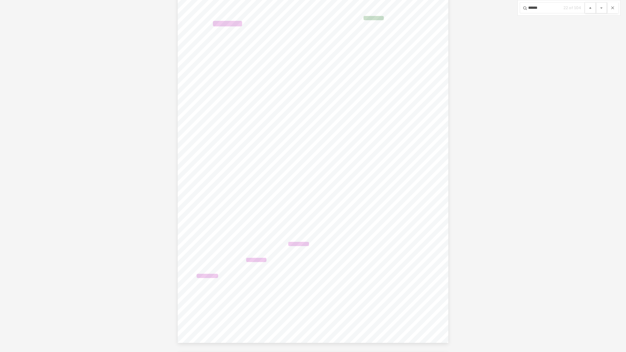
click at [588, 7] on button "File preview" at bounding box center [590, 7] width 11 height 11
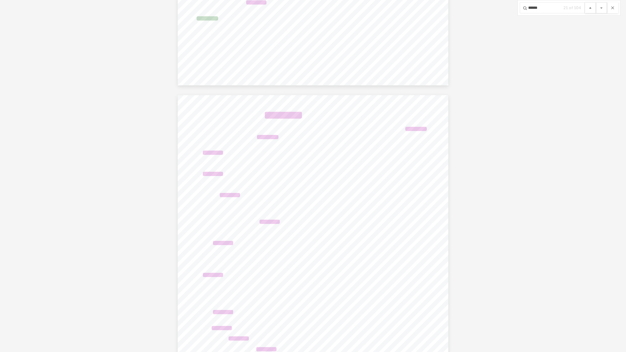
click at [588, 7] on button "File preview" at bounding box center [590, 7] width 11 height 11
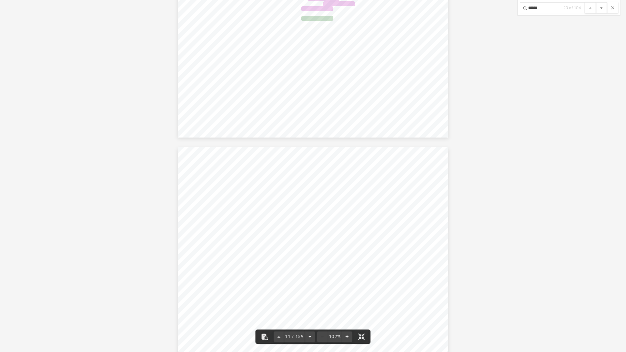
click at [598, 9] on button "File preview" at bounding box center [601, 7] width 11 height 11
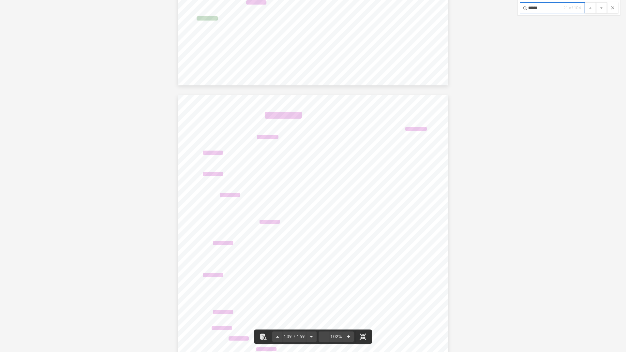
drag, startPoint x: 522, startPoint y: 15, endPoint x: 512, endPoint y: 15, distance: 9.8
click at [512, 15] on div "400061 [DATE] Prepared for: Prepared by: Filing Instructions [PERSON_NAME] & [P…" at bounding box center [313, 176] width 626 height 352
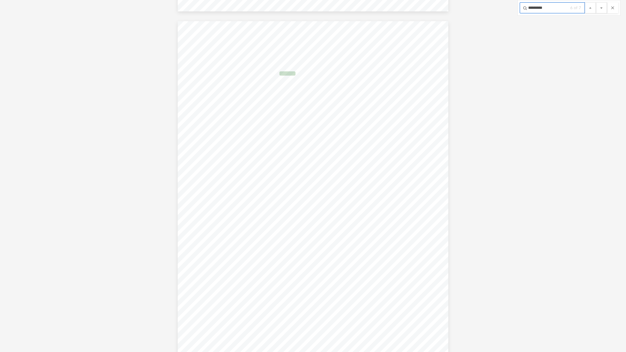
scroll to position [50481, 0]
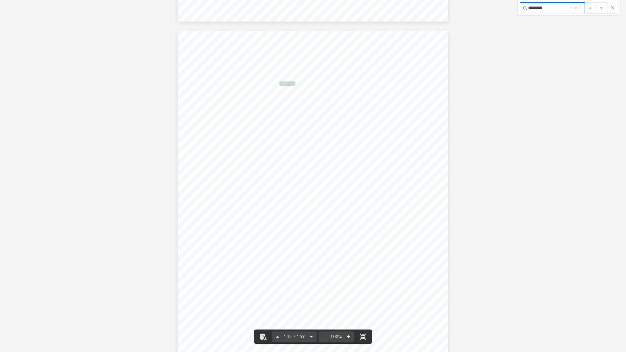
type input "*********"
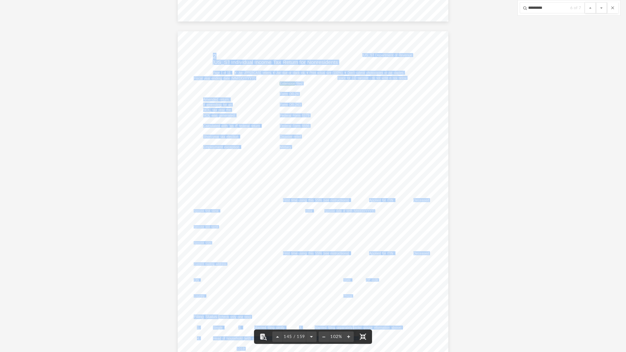
drag, startPoint x: 215, startPoint y: 53, endPoint x: 271, endPoint y: 51, distance: 55.8
click at [271, 51] on div "473021 [DATE] NOL tax year (YYYY) First name Initial Date of birth (MM/DD/YYYY)…" at bounding box center [313, 206] width 271 height 350
click at [270, 51] on div "473021 [DATE] NOL tax year (YYYY) First name Initial Date of birth (MM/DD/YYYY)…" at bounding box center [313, 206] width 271 height 350
click at [278, 56] on div "473021 [DATE] NOL tax year (YYYY) First name Initial Date of birth (MM/DD/YYYY)…" at bounding box center [313, 206] width 271 height 350
click at [336, 49] on div "473021 [DATE] NOL tax year (YYYY) First name Initial Date of birth (MM/DD/YYYY)…" at bounding box center [313, 206] width 271 height 350
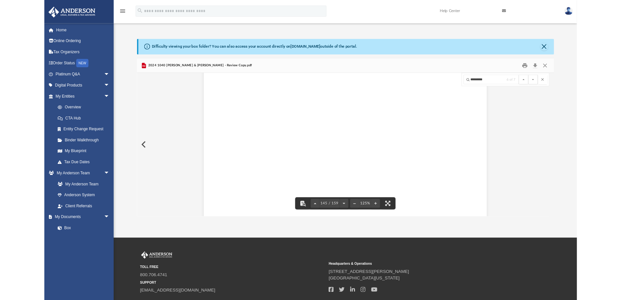
scroll to position [143, 480]
